Goal: Task Accomplishment & Management: Manage account settings

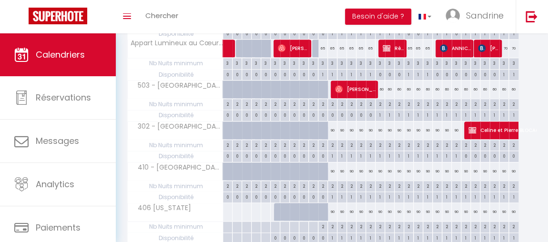
scroll to position [323, 0]
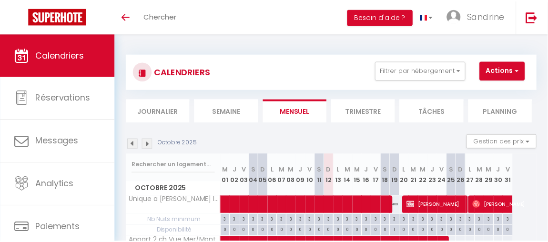
scroll to position [324, 0]
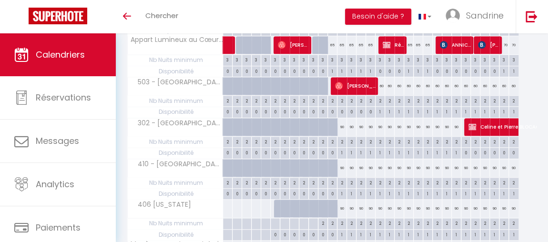
click at [381, 83] on div "60" at bounding box center [380, 86] width 10 height 18
type input "60"
type input "Ven 17 Octobre 2025"
type input "Sam 18 Octobre 2025"
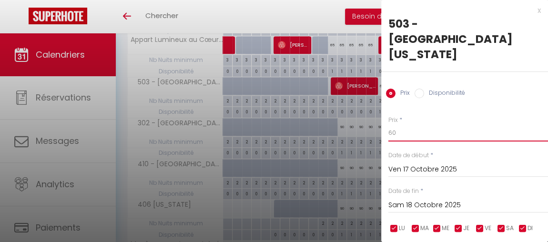
drag, startPoint x: 399, startPoint y: 105, endPoint x: 386, endPoint y: 104, distance: 12.9
click at [386, 104] on div "Prix * 60 Statut * Disponible Indisponible Date de début * Ven 17 Octobre 2025 …" at bounding box center [464, 194] width 167 height 180
type input "59"
click at [458, 199] on input "Sam 18 Octobre 2025" at bounding box center [468, 205] width 160 height 12
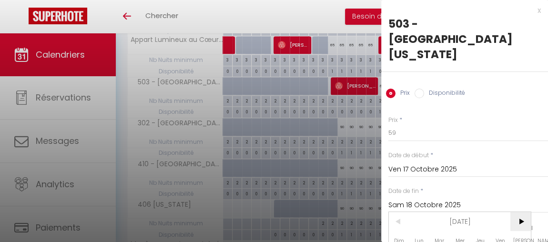
click at [521, 212] on span ">" at bounding box center [520, 221] width 20 height 19
type input "Sam 01 Novembre 2025"
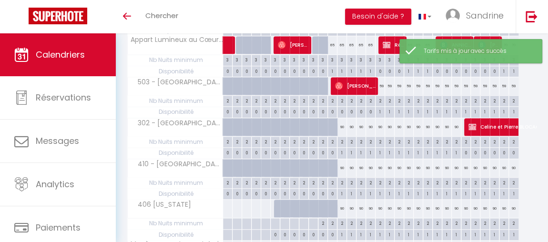
click at [342, 125] on div "90" at bounding box center [342, 127] width 10 height 18
type input "90"
type input "Lun 13 Octobre 2025"
type input "Mar 14 Octobre 2025"
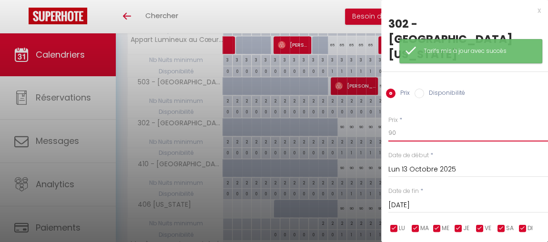
drag, startPoint x: 404, startPoint y: 104, endPoint x: 385, endPoint y: 101, distance: 18.8
click at [385, 104] on div "Prix * 90 Statut * Disponible Indisponible Date de début * Lun 13 Octobre 2025 …" at bounding box center [464, 194] width 167 height 180
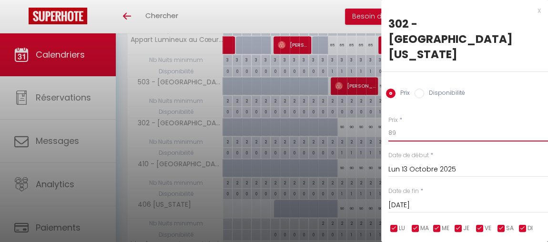
type input "89"
click at [436, 199] on input "Mar 14 Octobre 2025" at bounding box center [468, 205] width 160 height 12
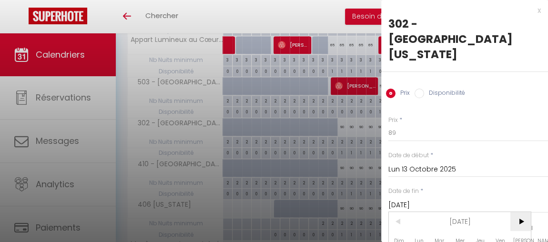
click at [519, 212] on span ">" at bounding box center [520, 221] width 20 height 19
type input "Sam 01 Novembre 2025"
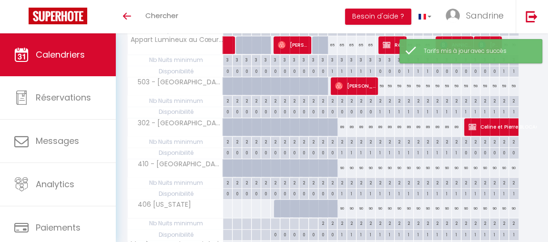
click at [342, 164] on div "90" at bounding box center [342, 168] width 10 height 18
type input "90"
type input "Lun 13 Octobre 2025"
type input "Mar 14 Octobre 2025"
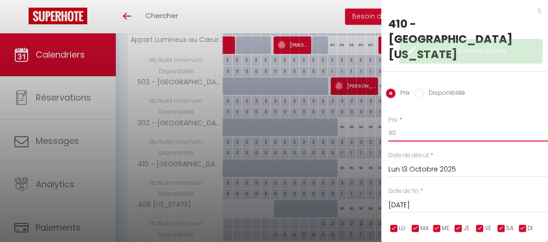
drag, startPoint x: 408, startPoint y: 102, endPoint x: 388, endPoint y: 101, distance: 20.0
click at [388, 124] on input "90" at bounding box center [468, 132] width 160 height 17
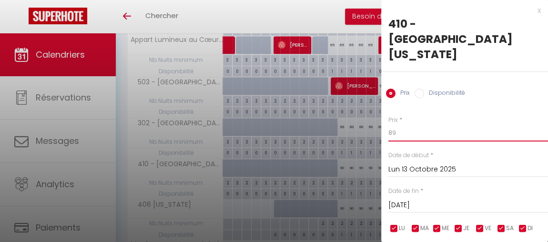
type input "89"
click at [446, 199] on input "Mar 14 Octobre 2025" at bounding box center [468, 205] width 160 height 12
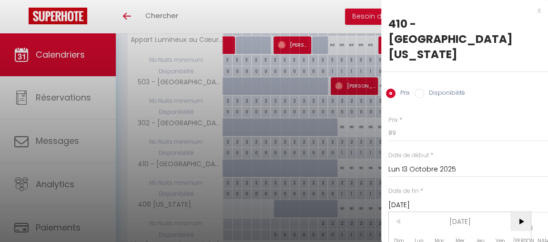
click at [521, 212] on span ">" at bounding box center [520, 221] width 20 height 19
type input "Sam 01 Novembre 2025"
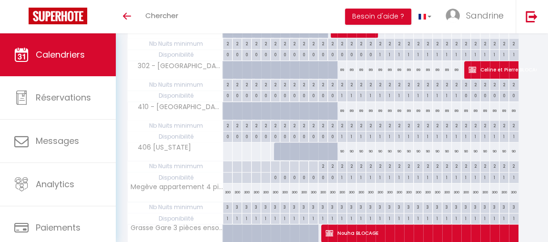
scroll to position [382, 0]
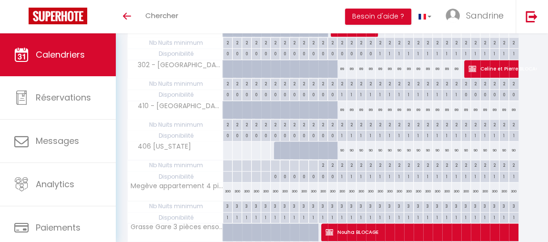
click at [342, 147] on div "90" at bounding box center [342, 151] width 10 height 18
type input "90"
type input "Lun 13 Octobre 2025"
type input "Mar 14 Octobre 2025"
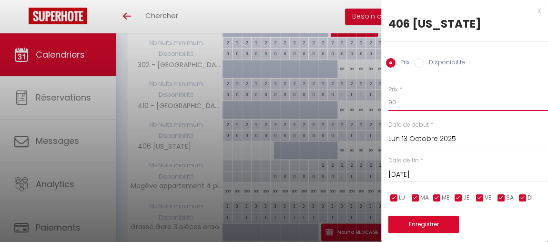
drag, startPoint x: 398, startPoint y: 101, endPoint x: 387, endPoint y: 101, distance: 11.5
click at [387, 101] on div "Prix * 90 Statut * Disponible Indisponible Date de début * Lun 13 Octobre 2025 …" at bounding box center [464, 163] width 167 height 180
type input "89"
click at [411, 178] on input "Mar 14 Octobre 2025" at bounding box center [468, 175] width 160 height 12
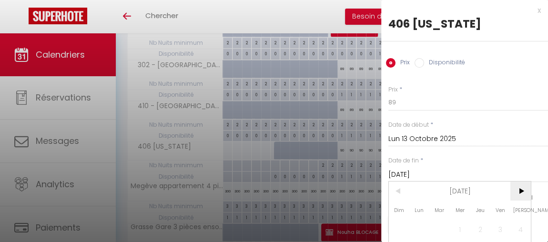
click at [523, 192] on span ">" at bounding box center [520, 191] width 20 height 19
click at [521, 227] on span "1" at bounding box center [520, 229] width 20 height 19
type input "Sam 01 Novembre 2025"
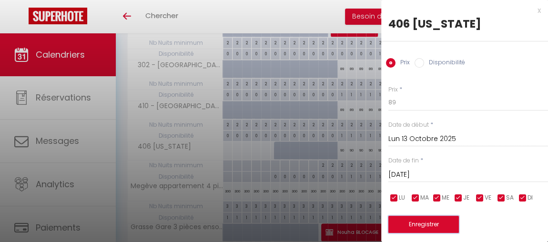
click at [434, 223] on button "Enregistrer" at bounding box center [423, 224] width 71 height 17
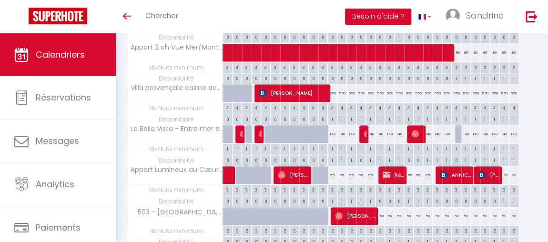
scroll to position [197, 0]
